Goal: Task Accomplishment & Management: Use online tool/utility

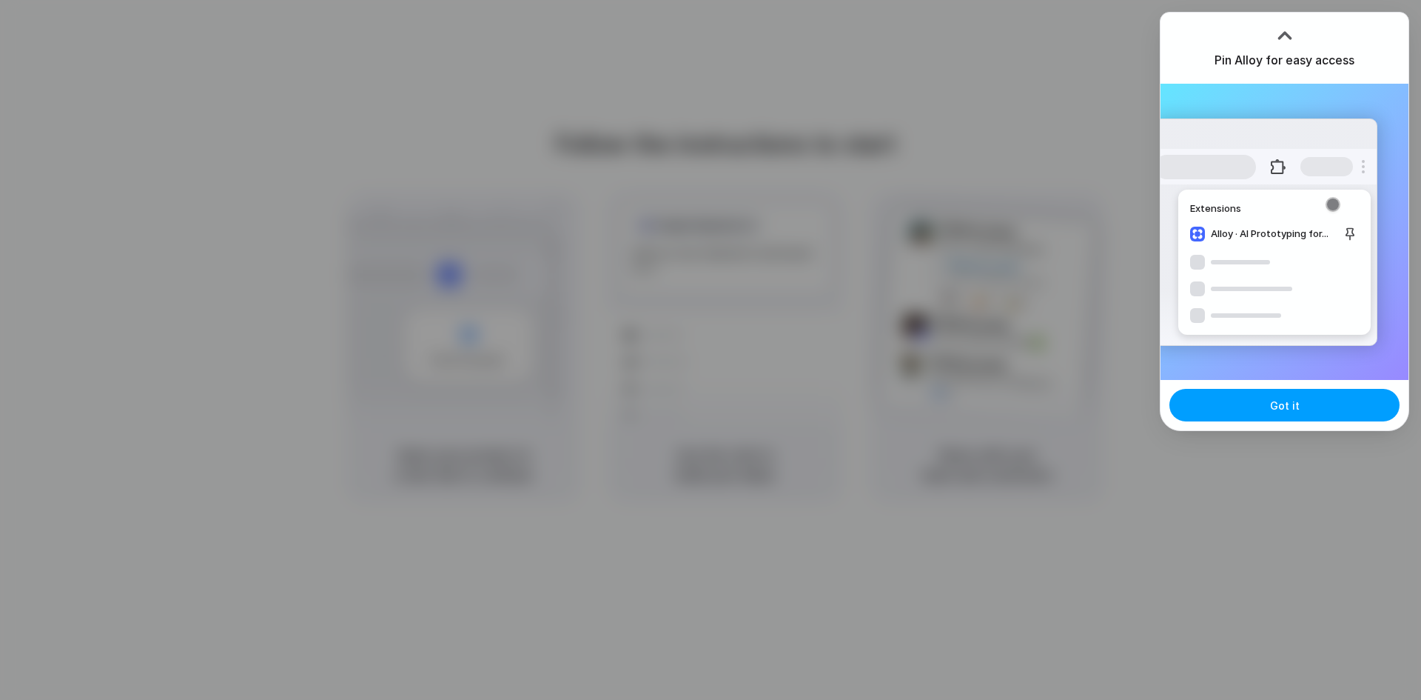
click at [1302, 407] on button "Got it" at bounding box center [1285, 405] width 230 height 33
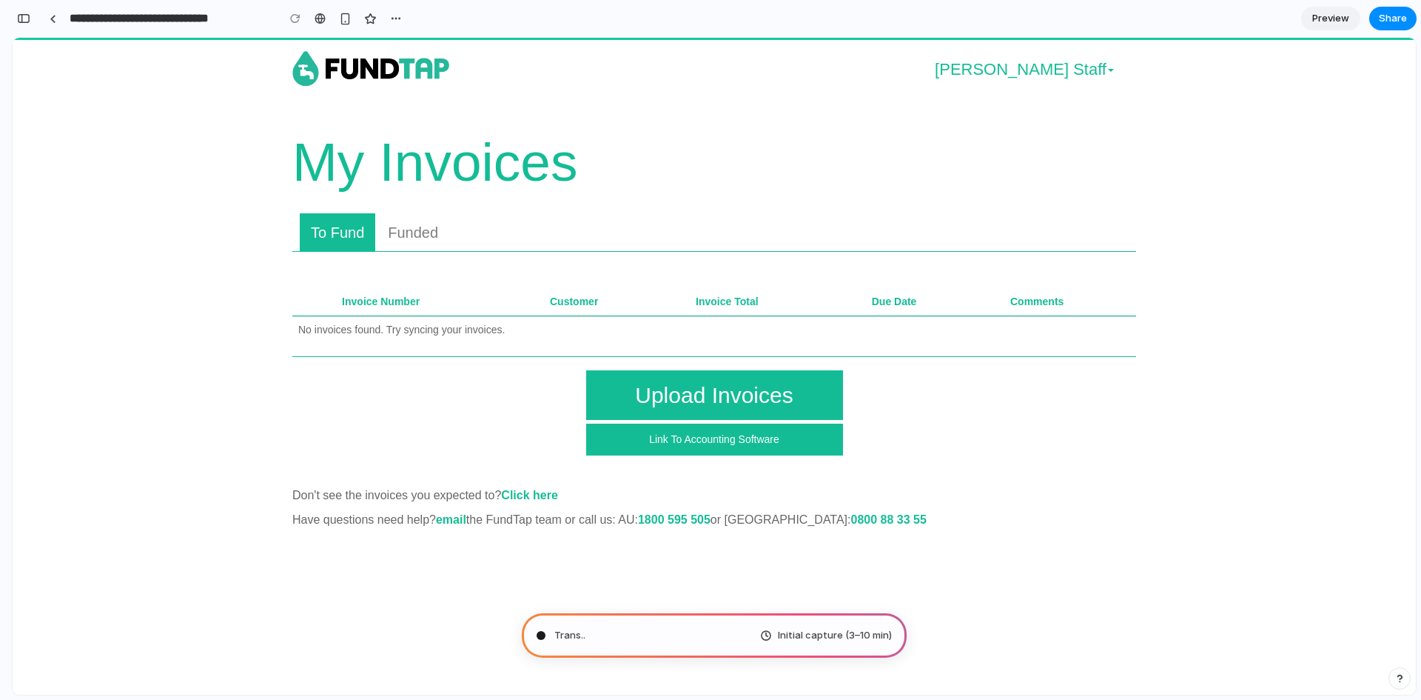
type input "**********"
